Goal: Task Accomplishment & Management: Manage account settings

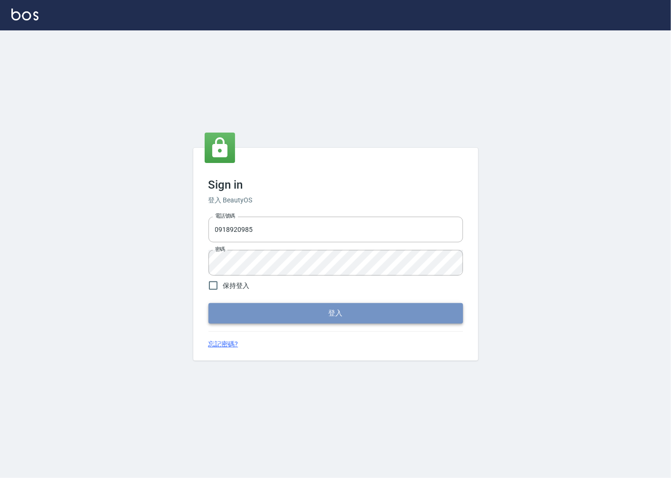
click at [340, 307] on button "登入" at bounding box center [336, 313] width 255 height 20
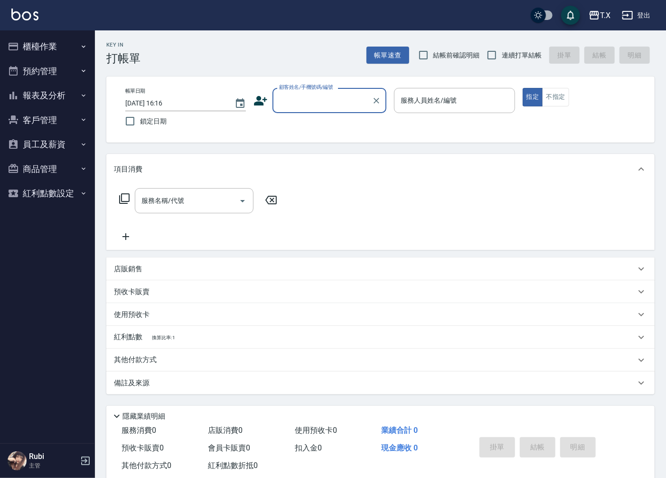
click at [47, 49] on button "櫃檯作業" at bounding box center [47, 46] width 87 height 25
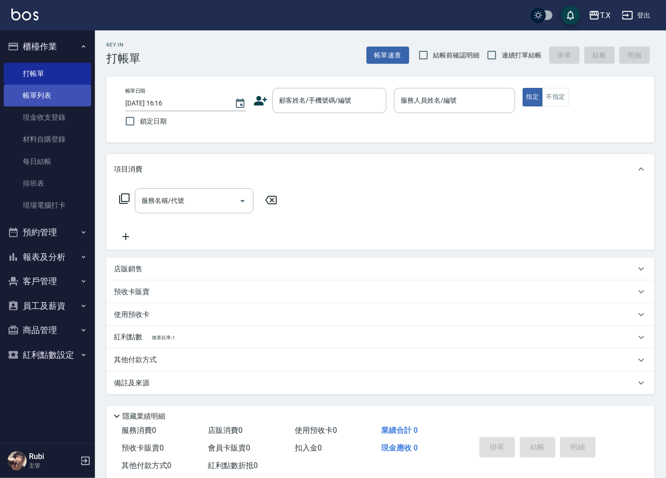
click at [70, 100] on link "帳單列表" at bounding box center [47, 96] width 87 height 22
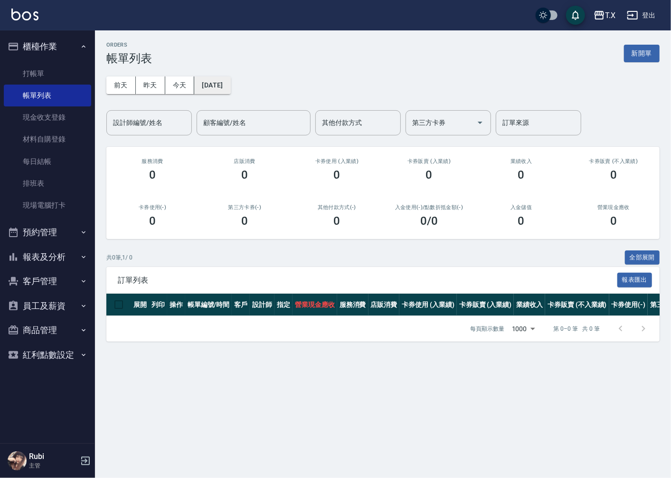
click at [211, 84] on button "[DATE]" at bounding box center [212, 85] width 36 height 18
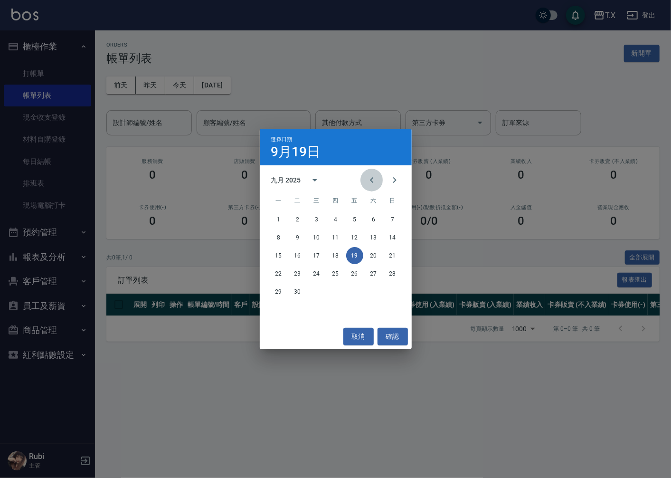
click at [368, 184] on icon "Previous month" at bounding box center [371, 179] width 11 height 11
click at [372, 286] on button "30" at bounding box center [373, 291] width 17 height 17
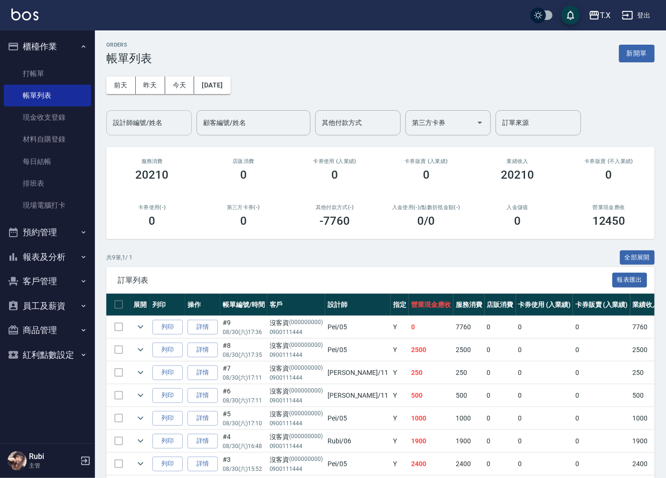
click at [157, 133] on div "設計師編號/姓名" at bounding box center [149, 122] width 86 height 25
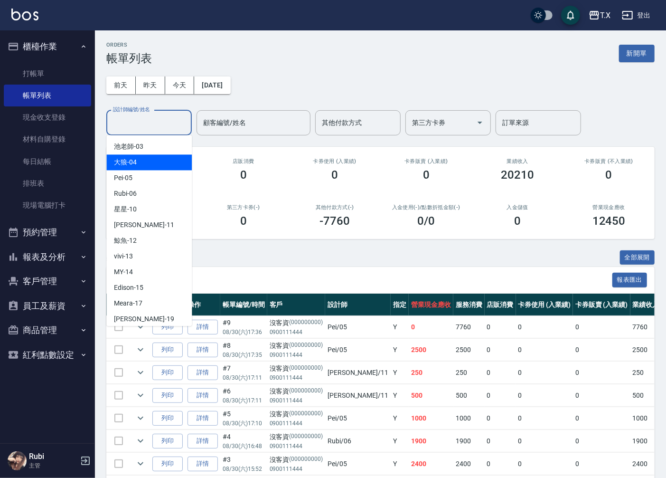
click at [162, 162] on div "大狼 -04" at bounding box center [149, 162] width 86 height 16
type input "大狼-04"
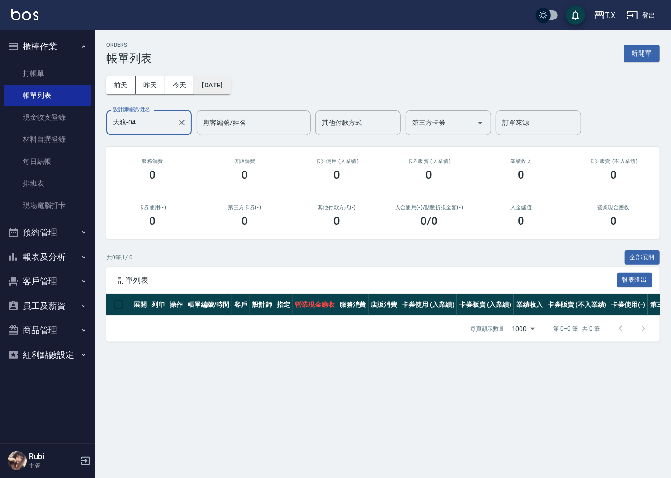
click at [219, 82] on button "[DATE]" at bounding box center [212, 85] width 36 height 18
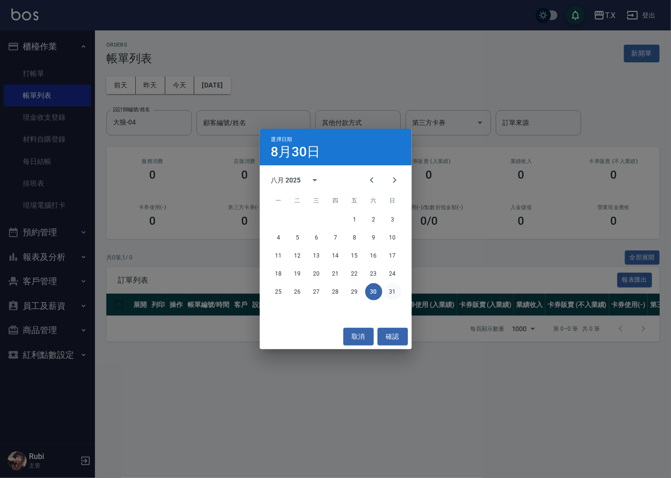
click at [386, 290] on button "31" at bounding box center [392, 291] width 17 height 17
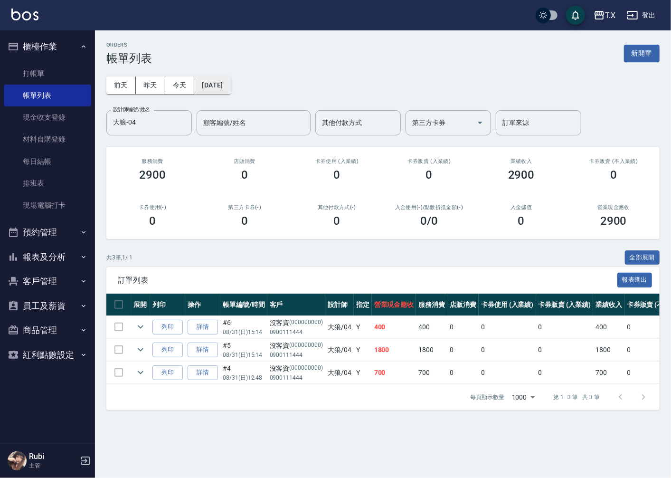
click at [207, 90] on button "[DATE]" at bounding box center [212, 85] width 36 height 18
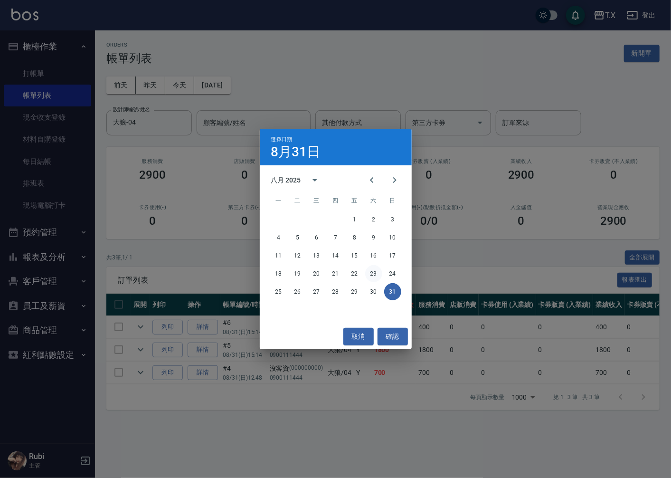
click at [372, 273] on button "23" at bounding box center [373, 273] width 17 height 17
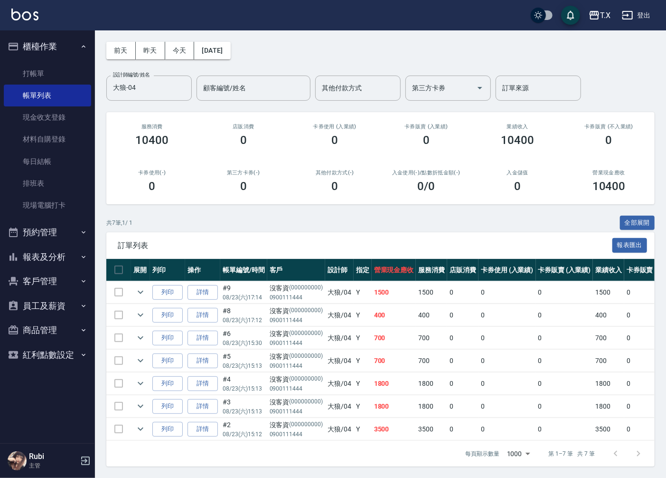
scroll to position [43, 0]
